Goal: Task Accomplishment & Management: Manage account settings

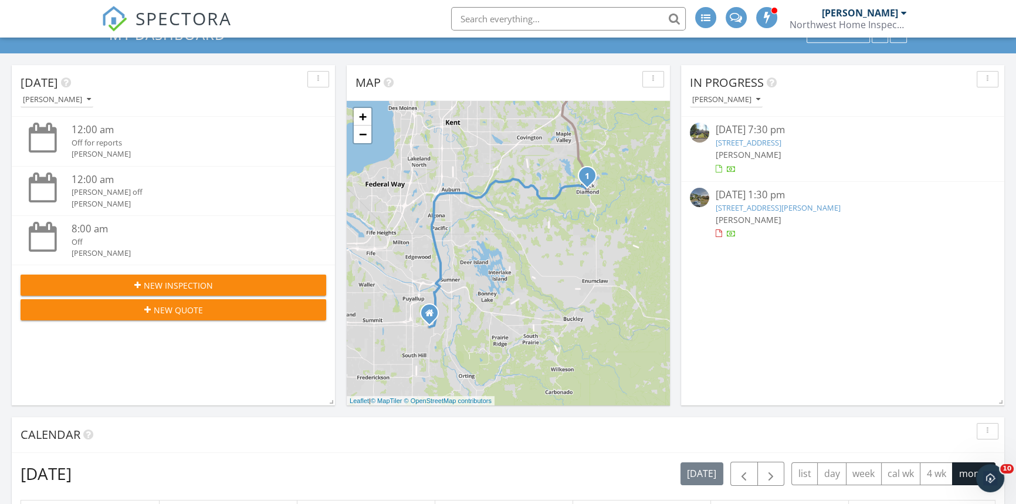
click at [781, 140] on link "[STREET_ADDRESS]" at bounding box center [748, 142] width 66 height 11
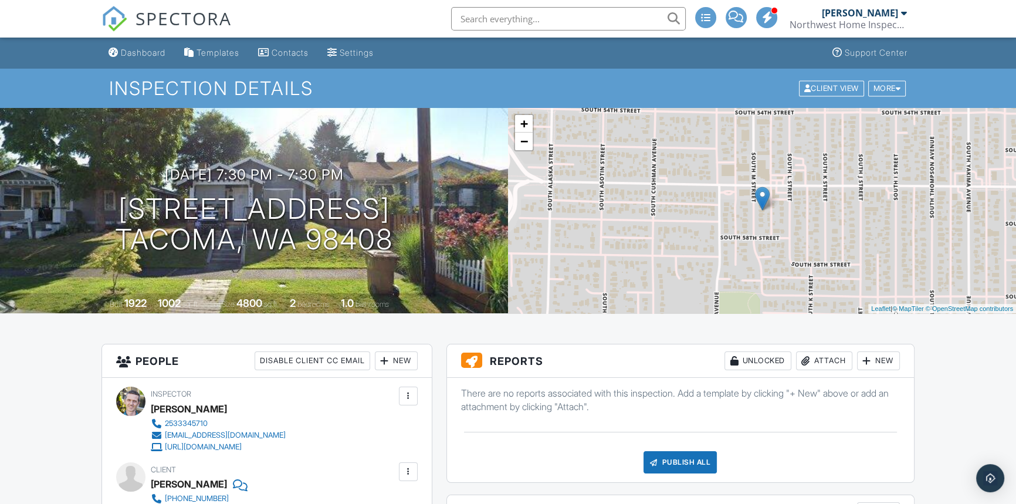
click at [128, 48] on div "Dashboard" at bounding box center [143, 53] width 45 height 10
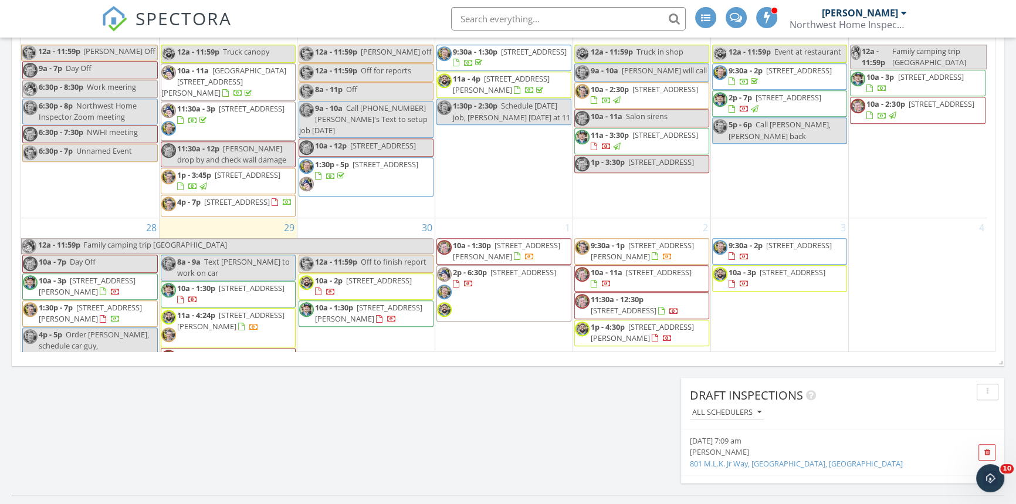
scroll to position [693, 0]
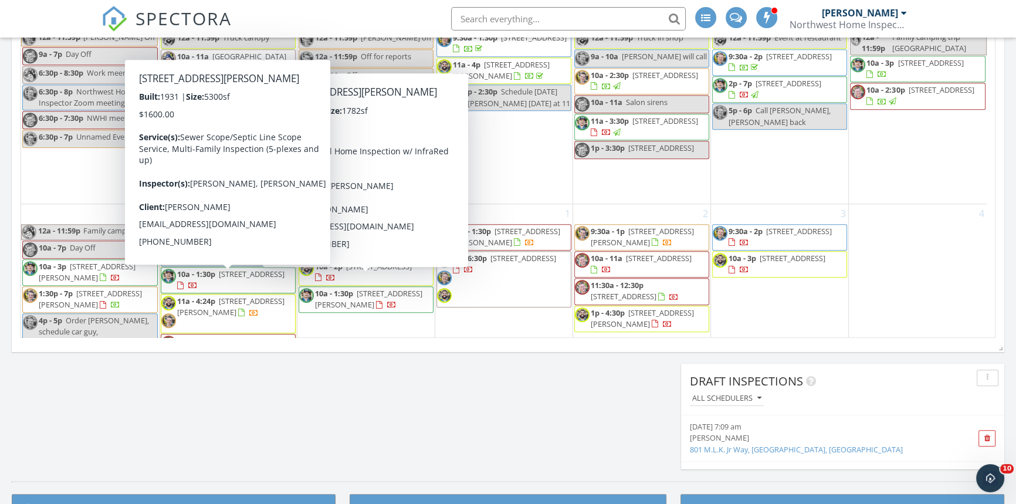
click at [252, 296] on span "801 Martin Luther King Jr Way , Tacoma 98405" at bounding box center [230, 307] width 107 height 22
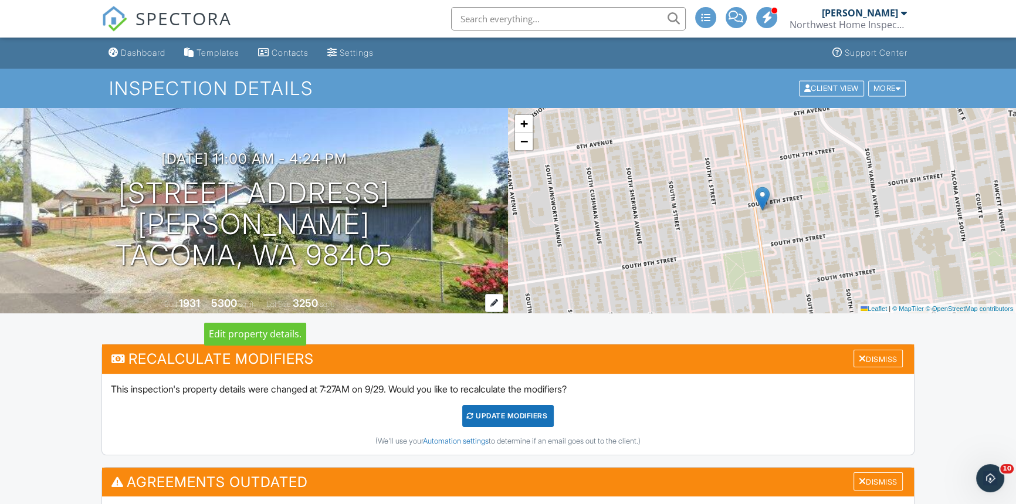
click at [186, 299] on div "1931" at bounding box center [189, 303] width 21 height 12
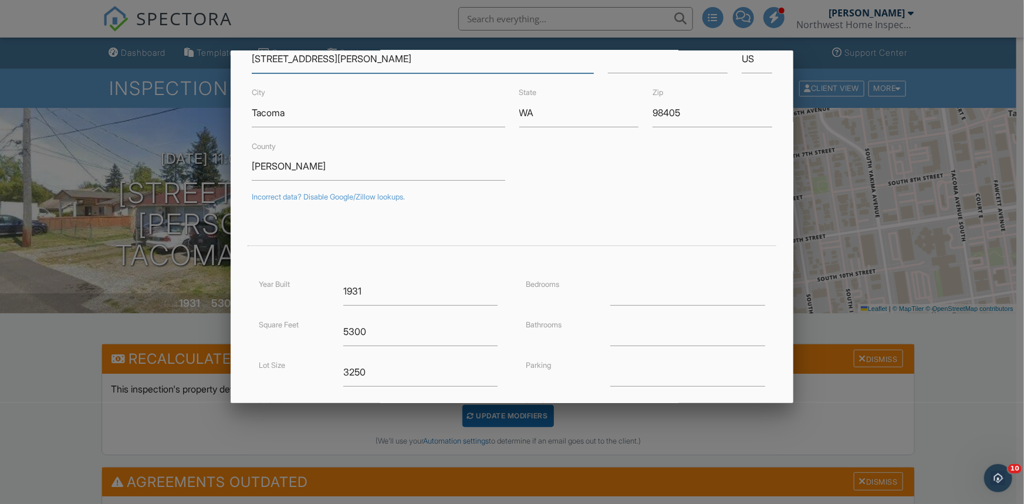
scroll to position [106, 0]
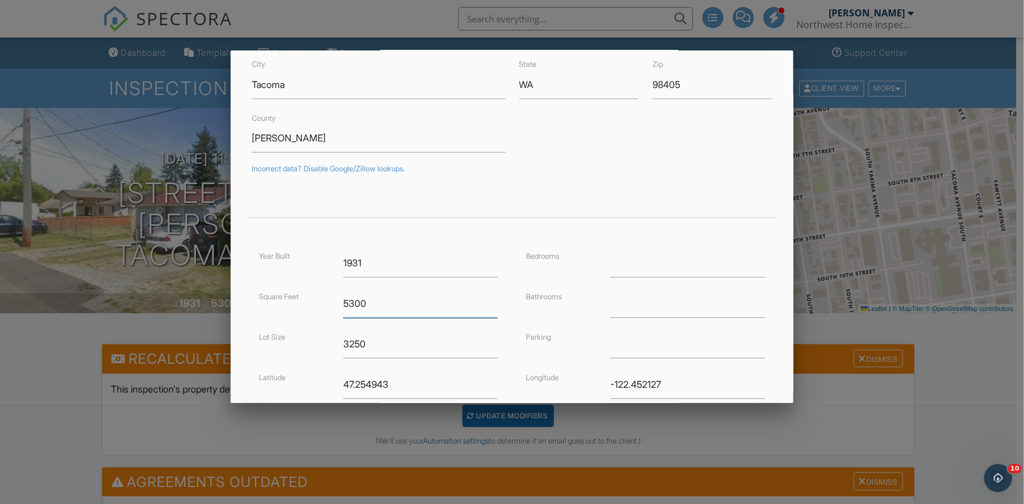
click at [365, 302] on input "5300" at bounding box center [420, 303] width 155 height 29
drag, startPoint x: 370, startPoint y: 299, endPoint x: 336, endPoint y: 298, distance: 34.0
click at [336, 298] on div "5300" at bounding box center [420, 303] width 169 height 29
click at [369, 342] on input "3250" at bounding box center [420, 344] width 155 height 29
drag, startPoint x: 365, startPoint y: 302, endPoint x: 333, endPoint y: 300, distance: 32.9
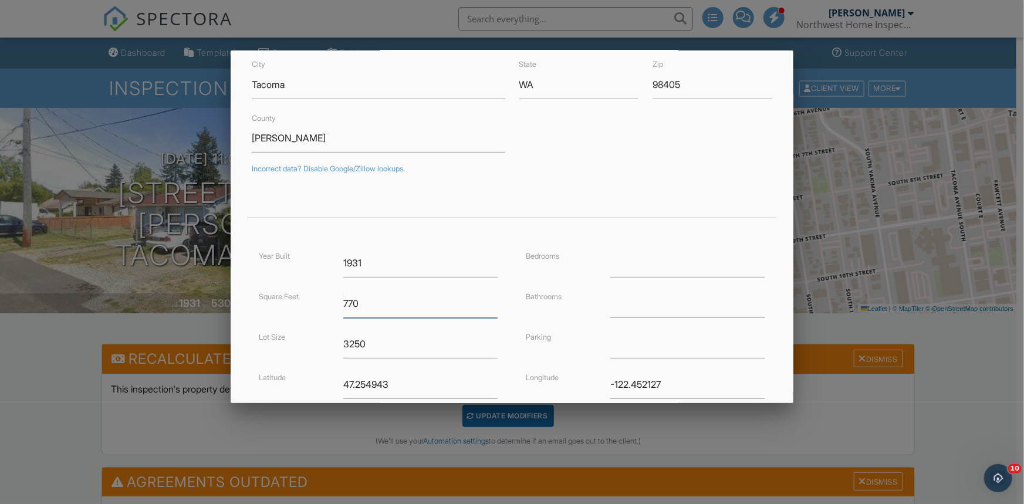
click at [333, 300] on div "Square Feet 770" at bounding box center [378, 303] width 253 height 29
type input "4920"
click at [381, 341] on input "3250" at bounding box center [420, 344] width 155 height 29
drag, startPoint x: 397, startPoint y: 384, endPoint x: 340, endPoint y: 381, distance: 57.6
click at [340, 381] on div "47.254943" at bounding box center [420, 384] width 169 height 29
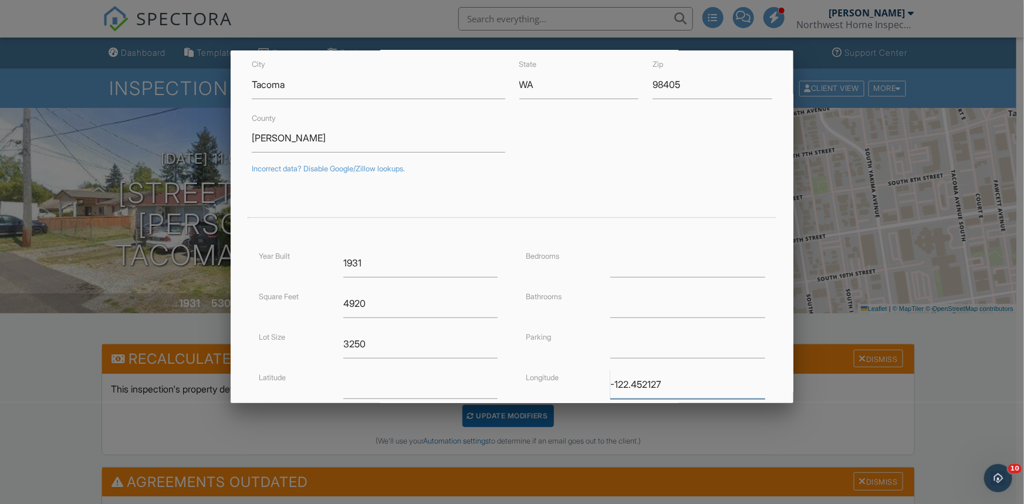
drag, startPoint x: 675, startPoint y: 384, endPoint x: 568, endPoint y: 382, distance: 106.8
click at [568, 382] on div "Longitude -122.452127" at bounding box center [645, 384] width 253 height 29
drag, startPoint x: 371, startPoint y: 342, endPoint x: 334, endPoint y: 341, distance: 37.0
click at [336, 341] on div "3250" at bounding box center [420, 344] width 169 height 29
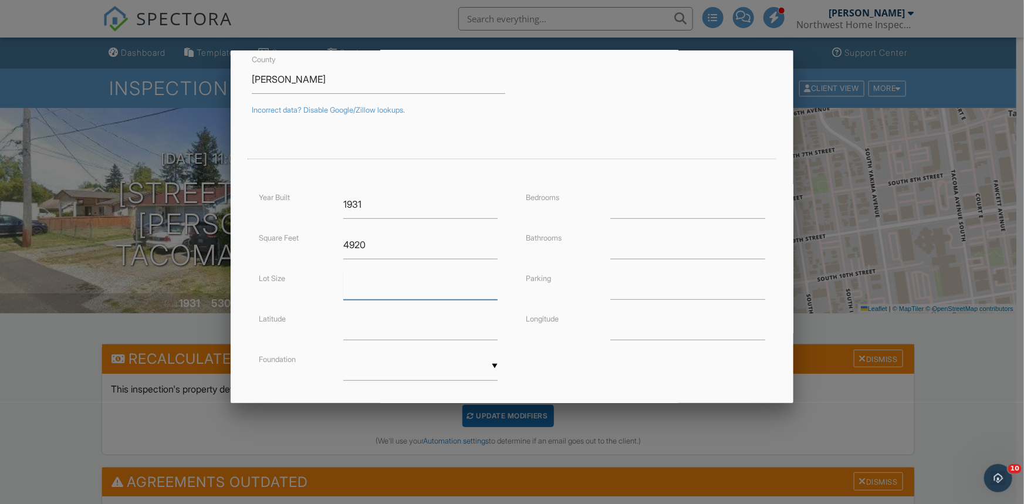
scroll to position [232, 0]
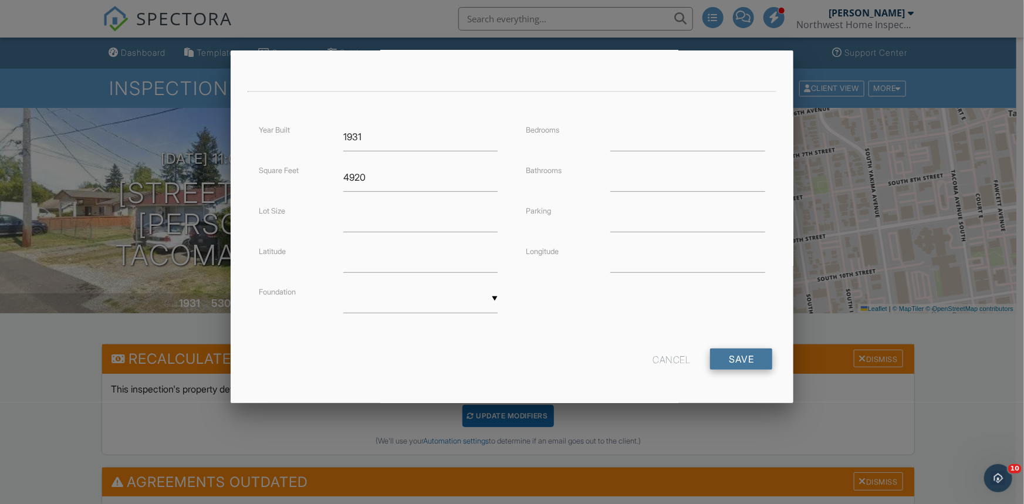
click at [737, 358] on input "Save" at bounding box center [741, 358] width 62 height 21
